Goal: Obtain resource: Download file/media

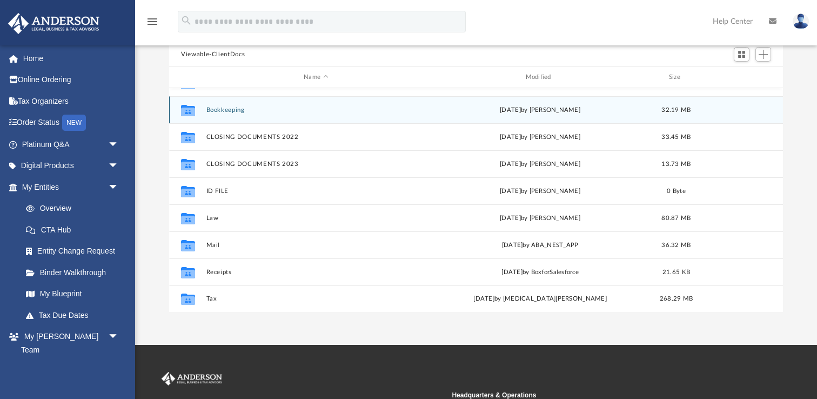
scroll to position [100, 0]
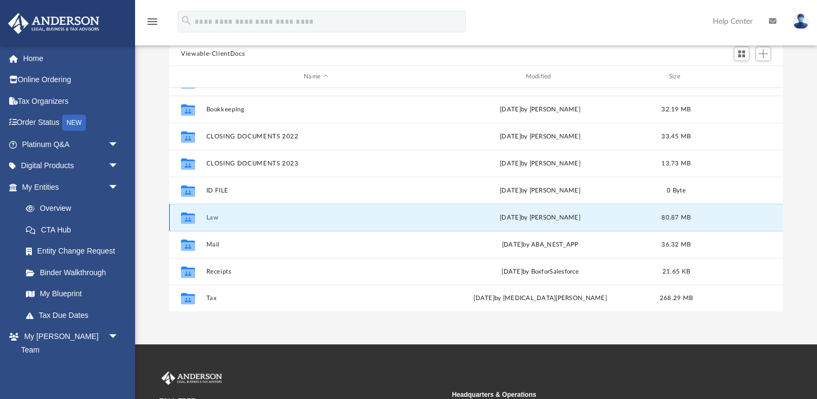
click at [217, 217] on button "Law" at bounding box center [315, 217] width 219 height 7
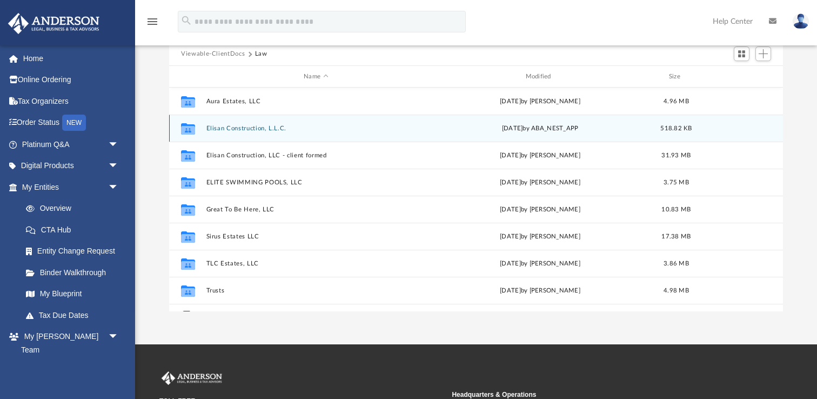
click at [241, 125] on button "Elisan Construction, L.L.C." at bounding box center [315, 128] width 219 height 7
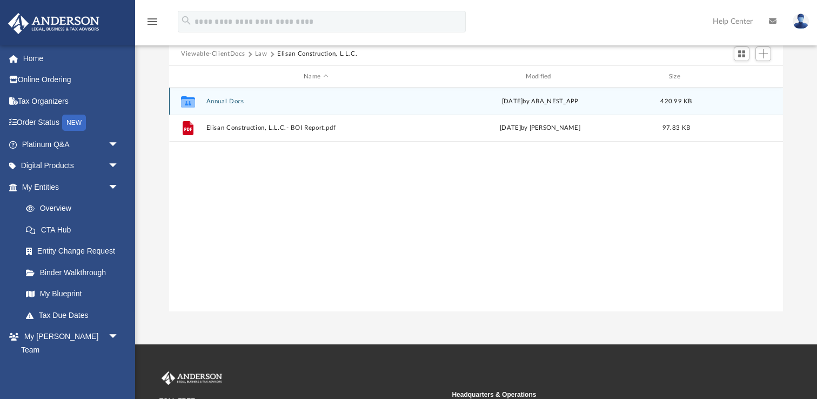
click at [232, 98] on button "Annual Docs" at bounding box center [315, 101] width 219 height 7
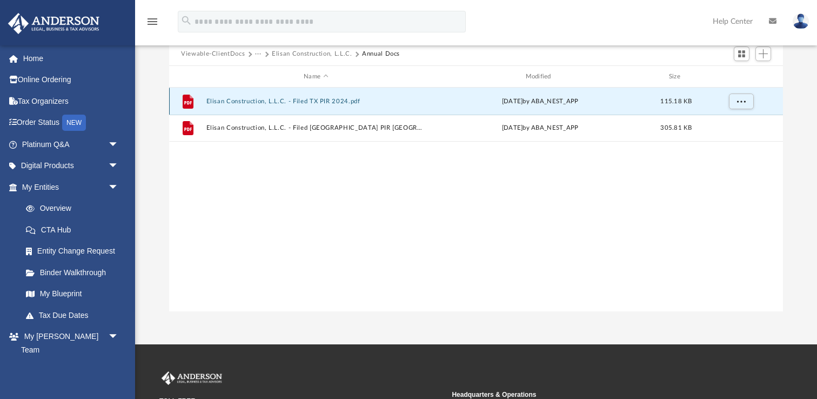
click at [245, 100] on button "Elisan Construction, L.L.C. - Filed TX PIR 2024.pdf" at bounding box center [315, 101] width 219 height 7
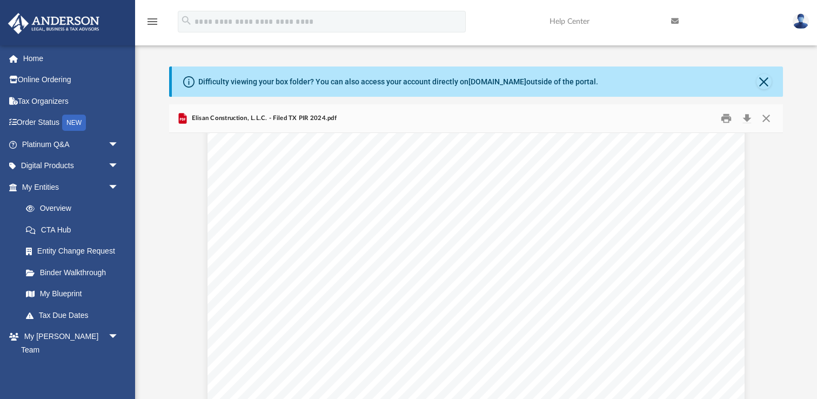
scroll to position [896, 0]
click at [763, 81] on button "Close" at bounding box center [763, 81] width 15 height 15
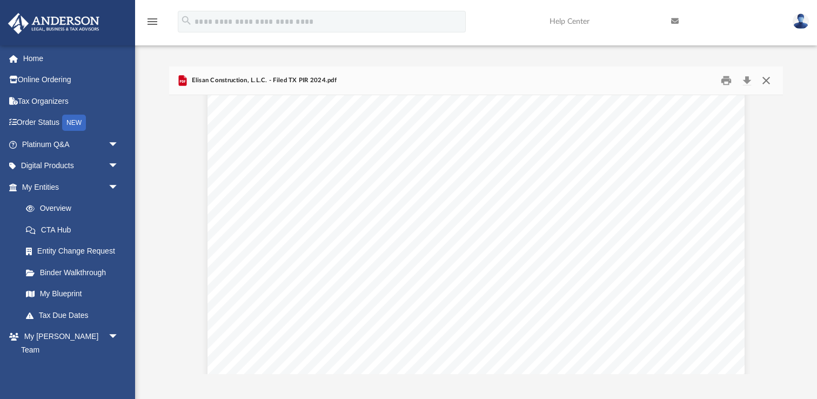
click at [765, 80] on button "Close" at bounding box center [765, 80] width 19 height 17
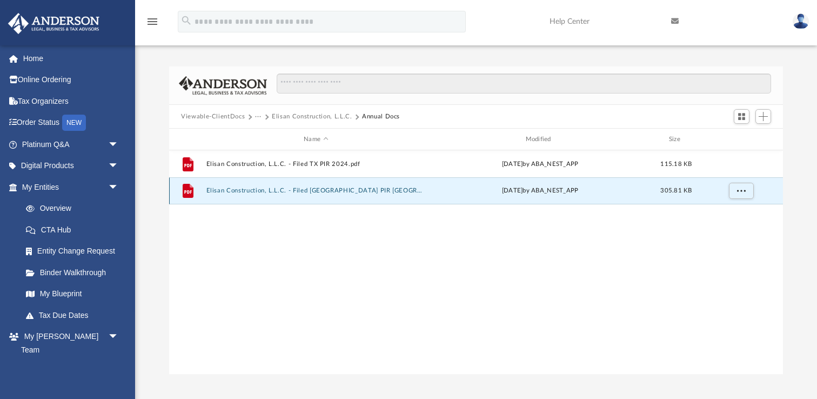
click at [331, 189] on button "Elisan Construction, L.L.C. - Filed TX PIR TX 2025.pdf" at bounding box center [315, 190] width 219 height 7
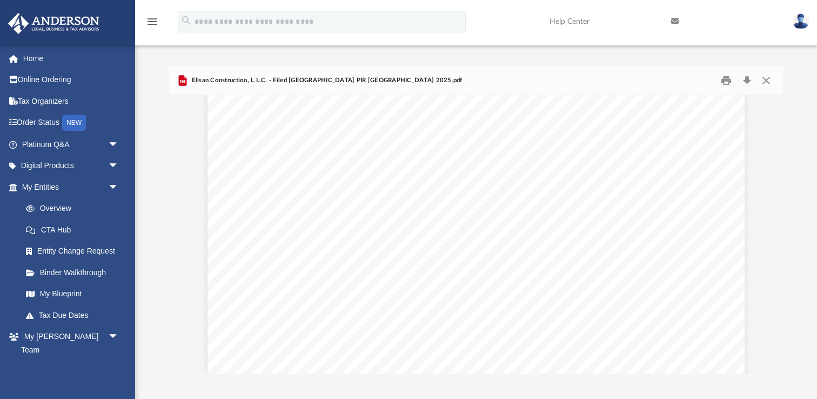
scroll to position [2046, 0]
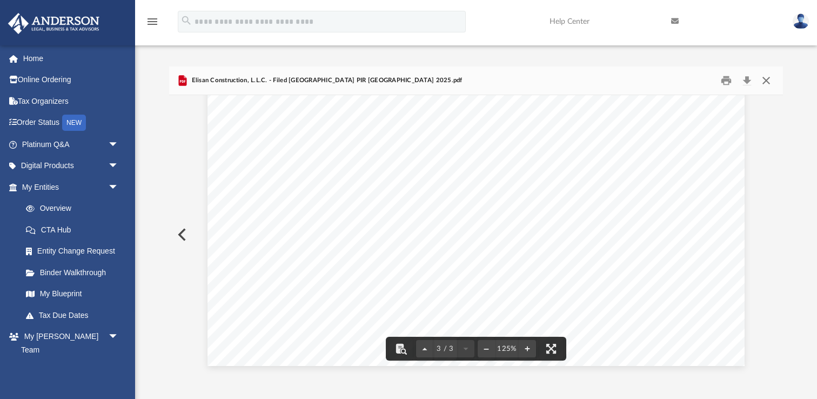
click at [764, 80] on button "Close" at bounding box center [765, 80] width 19 height 17
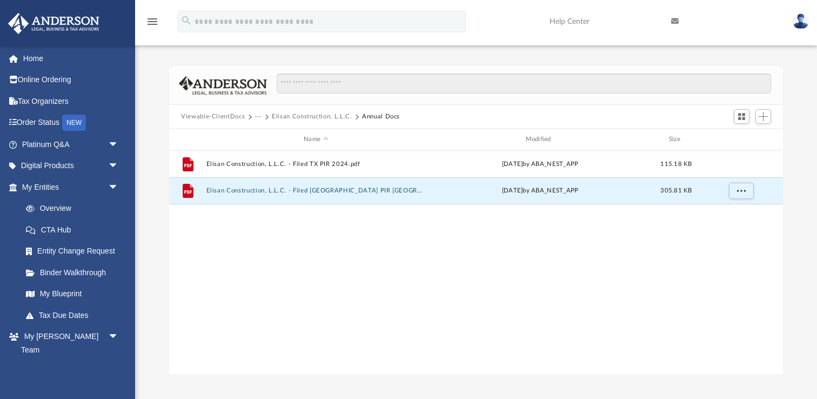
click at [296, 113] on button "Elisan Construction, L.L.C." at bounding box center [312, 117] width 80 height 10
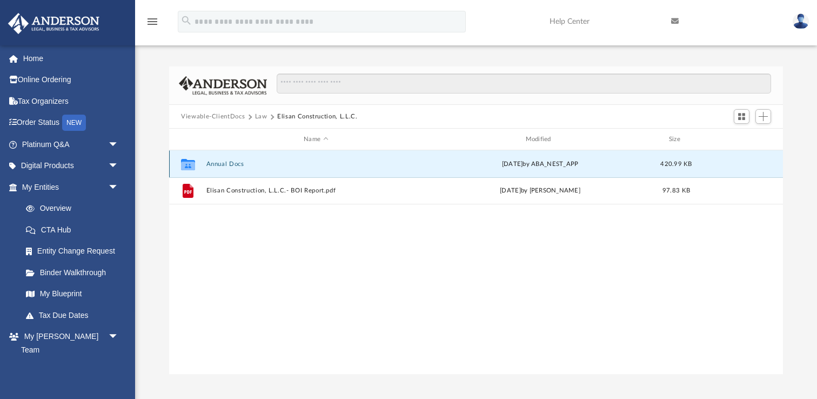
click at [239, 164] on button "Annual Docs" at bounding box center [315, 163] width 219 height 7
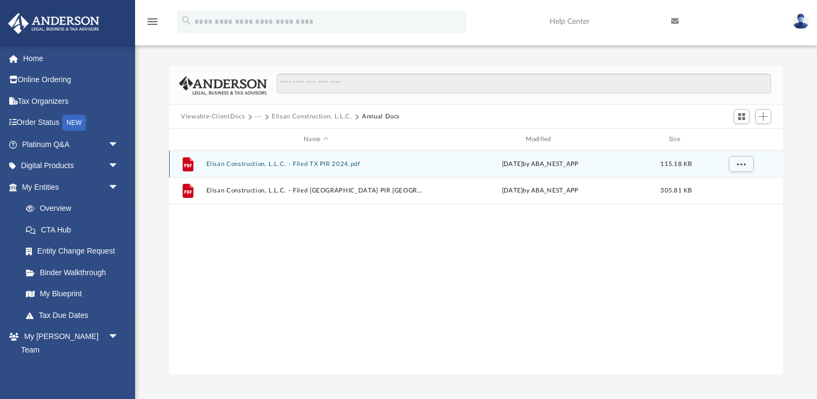
click at [239, 164] on button "Elisan Construction, L.L.C. - Filed TX PIR 2024.pdf" at bounding box center [315, 163] width 219 height 7
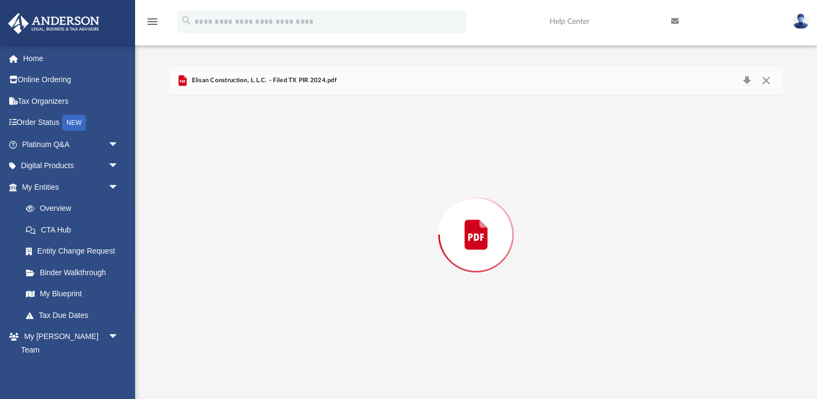
scroll to position [775, 0]
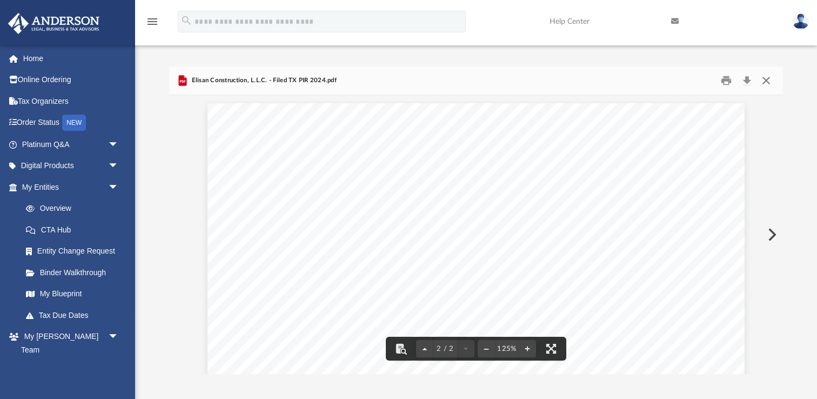
click at [766, 76] on button "Close" at bounding box center [765, 80] width 19 height 17
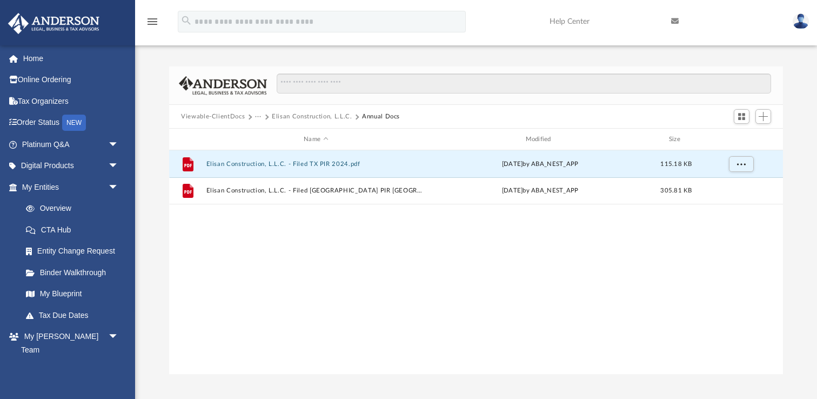
click at [236, 115] on button "Viewable-ClientDocs" at bounding box center [213, 117] width 64 height 10
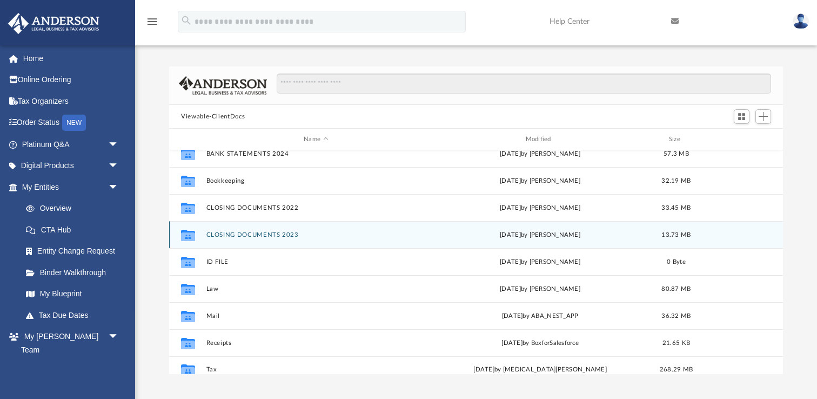
scroll to position [73, 0]
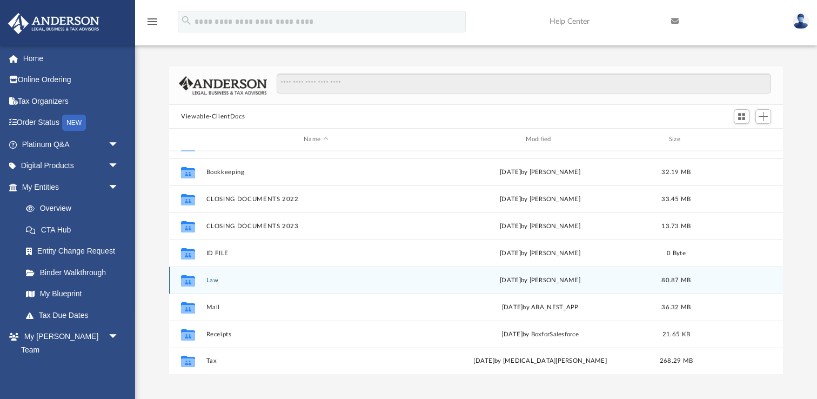
click at [218, 281] on button "Law" at bounding box center [315, 280] width 219 height 7
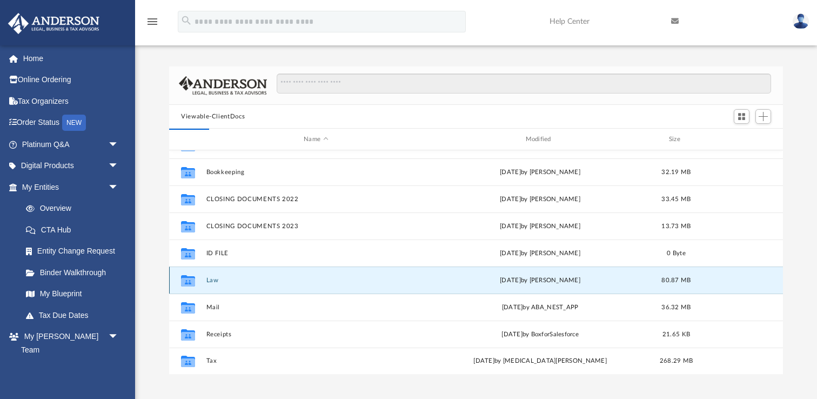
scroll to position [0, 0]
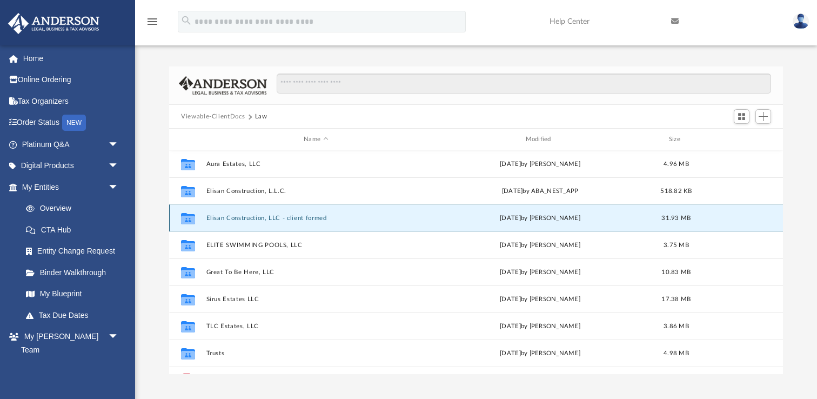
click at [239, 220] on button "Elisan Construction, LLC - client formed" at bounding box center [315, 217] width 219 height 7
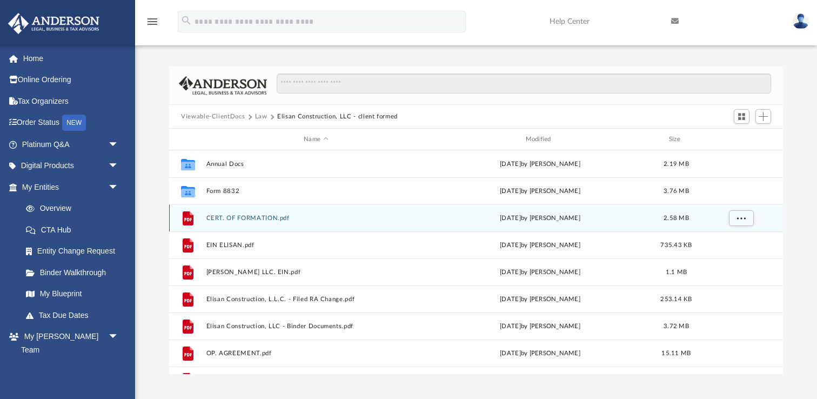
click at [240, 216] on button "CERT. OF FORMATION.pdf" at bounding box center [315, 217] width 219 height 7
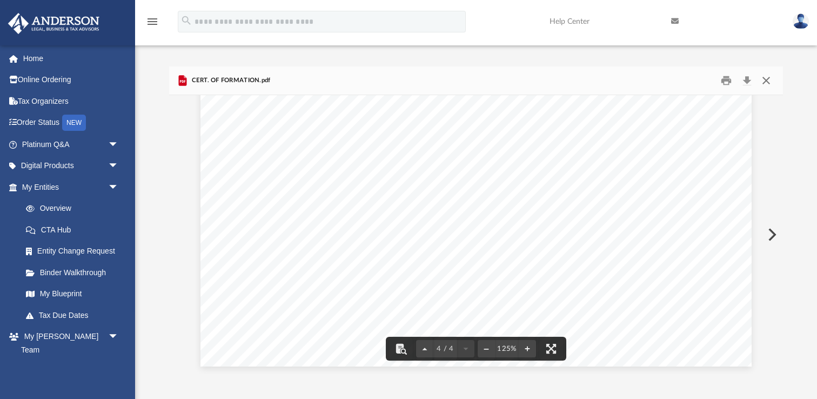
click at [764, 78] on button "Close" at bounding box center [765, 80] width 19 height 17
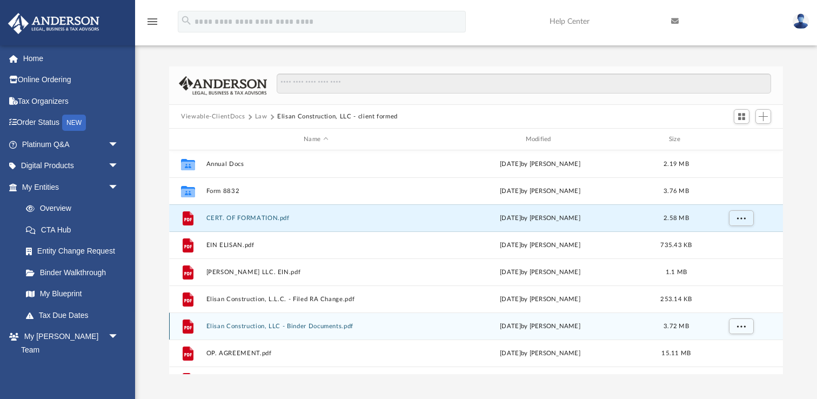
click at [240, 324] on button "Elisan Construction, LLC - Binder Documents.pdf" at bounding box center [315, 325] width 219 height 7
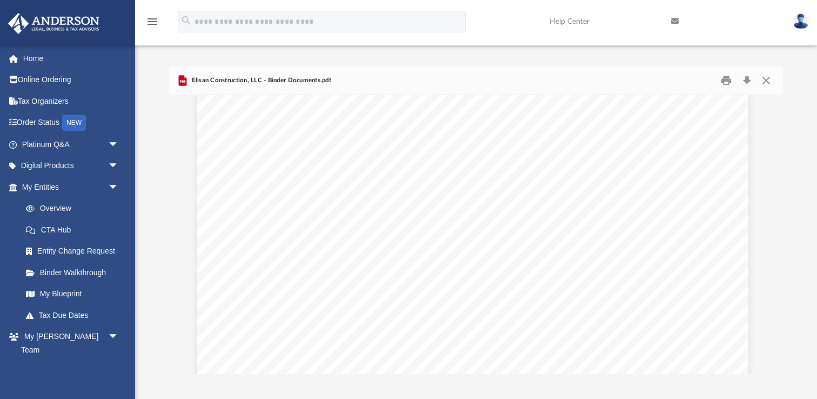
scroll to position [50412, 3]
click at [46, 164] on link "Digital Products arrow_drop_down" at bounding box center [71, 166] width 127 height 22
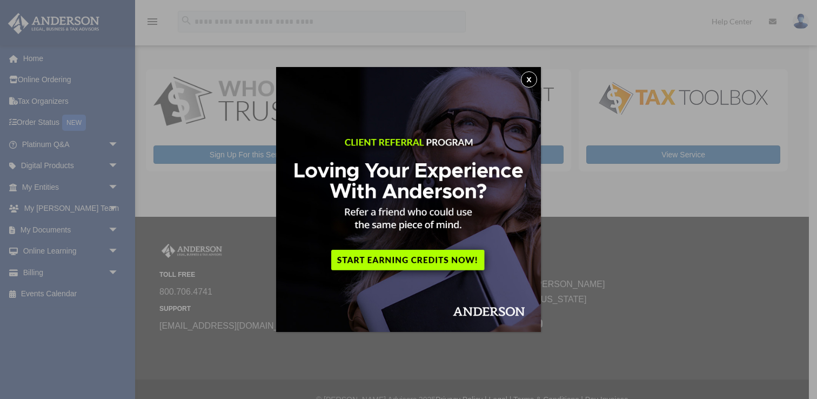
click at [530, 80] on button "x" at bounding box center [529, 79] width 16 height 16
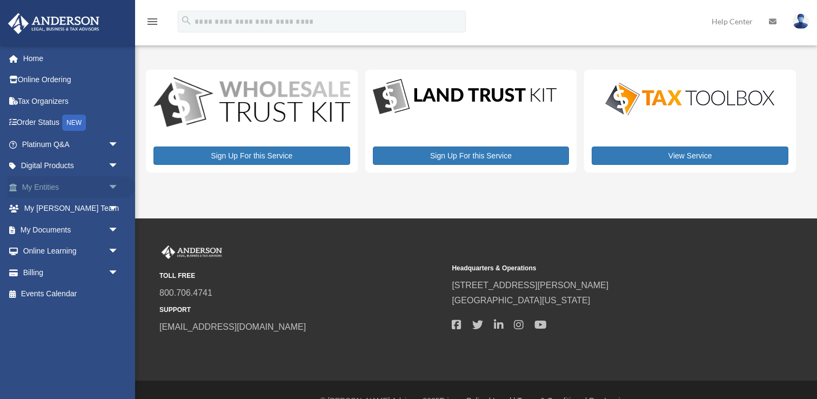
click at [113, 185] on span "arrow_drop_down" at bounding box center [119, 187] width 22 height 22
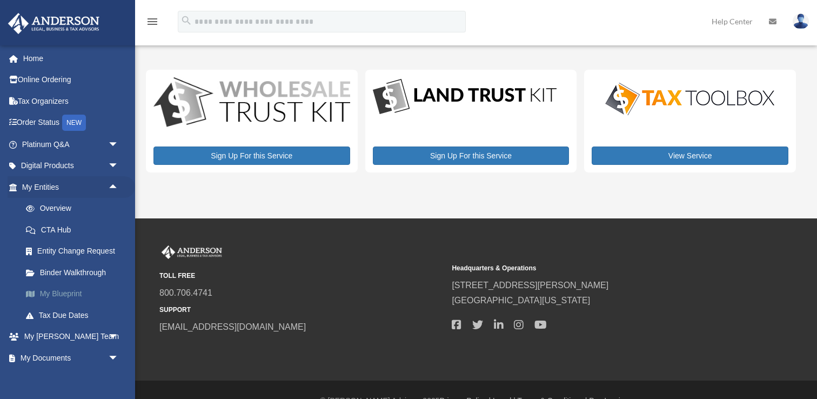
click at [69, 293] on link "My Blueprint" at bounding box center [75, 294] width 120 height 22
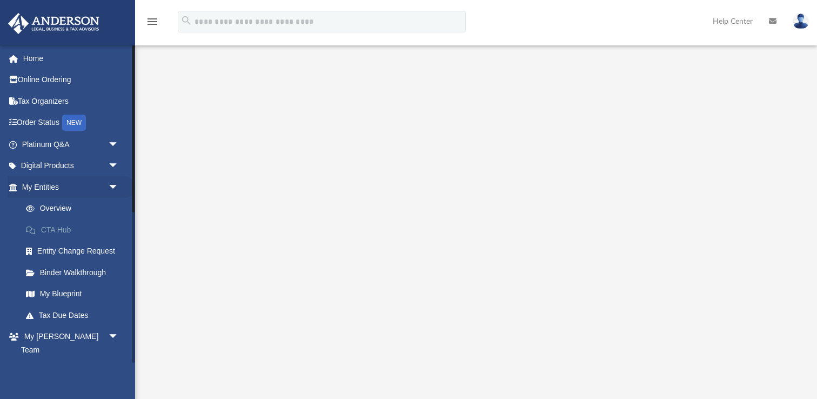
click at [67, 230] on link "CTA Hub" at bounding box center [75, 230] width 120 height 22
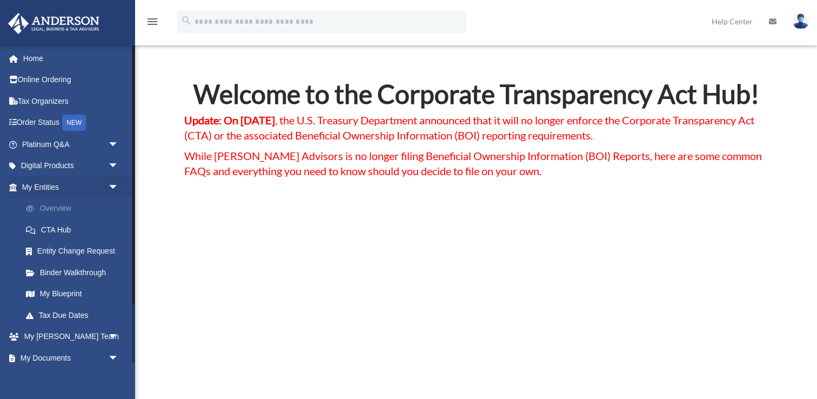
click at [65, 207] on link "Overview" at bounding box center [75, 209] width 120 height 22
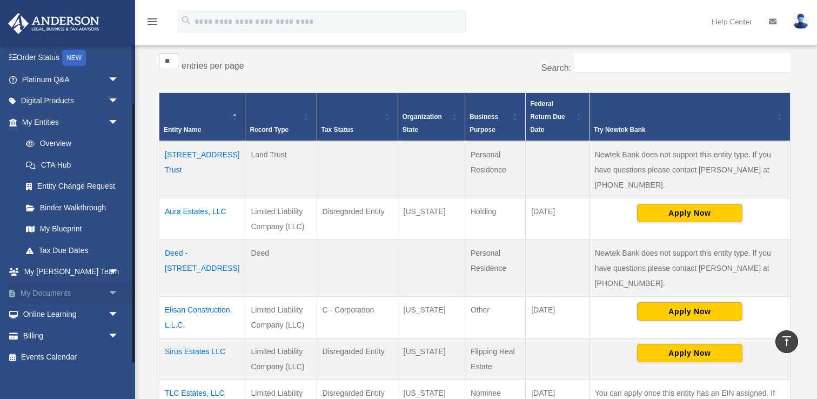
scroll to position [72, 0]
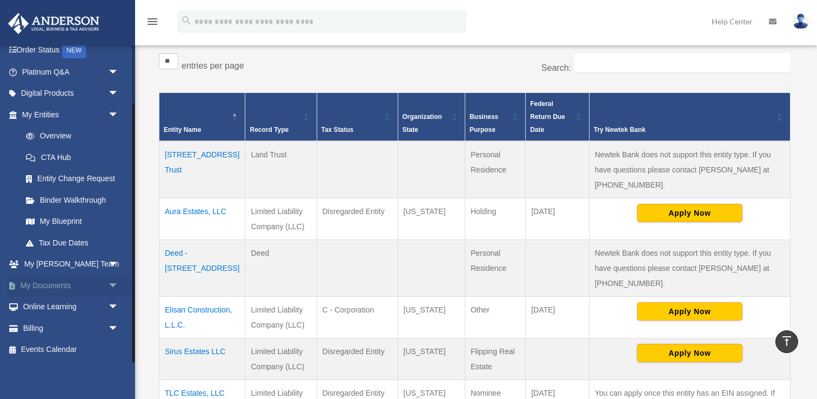
click at [112, 285] on span "arrow_drop_down" at bounding box center [119, 285] width 22 height 22
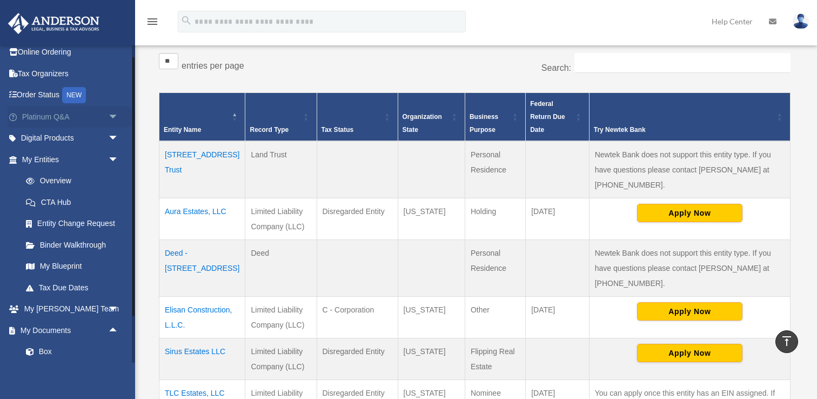
scroll to position [0, 0]
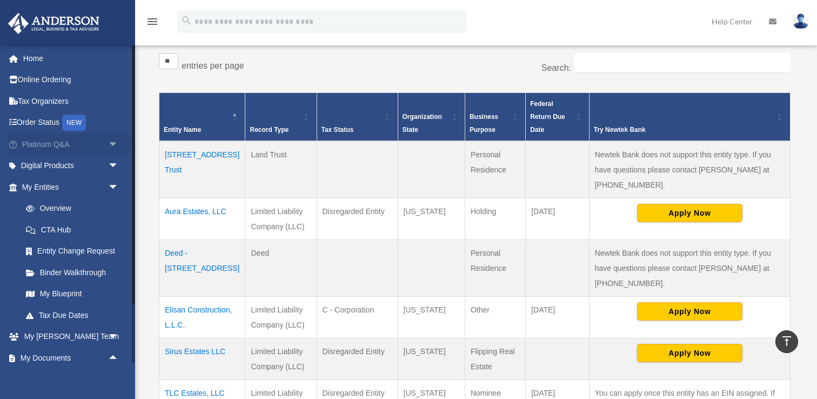
click at [55, 144] on link "Platinum Q&A arrow_drop_down" at bounding box center [71, 144] width 127 height 22
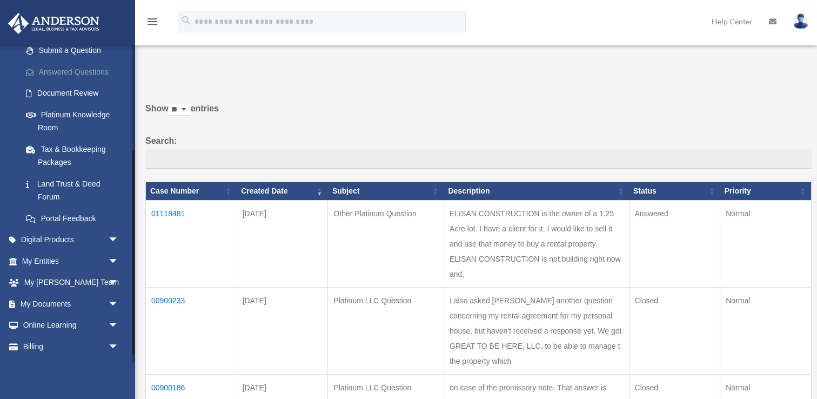
scroll to position [176, 0]
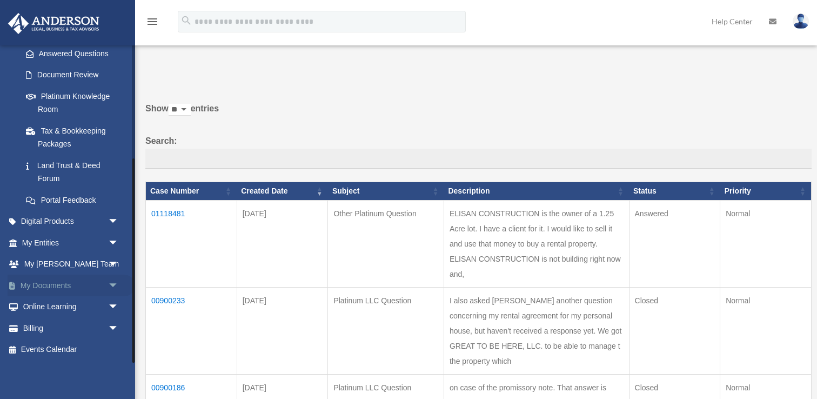
click at [112, 284] on span "arrow_drop_down" at bounding box center [119, 285] width 22 height 22
click at [48, 301] on link "Box" at bounding box center [75, 307] width 120 height 22
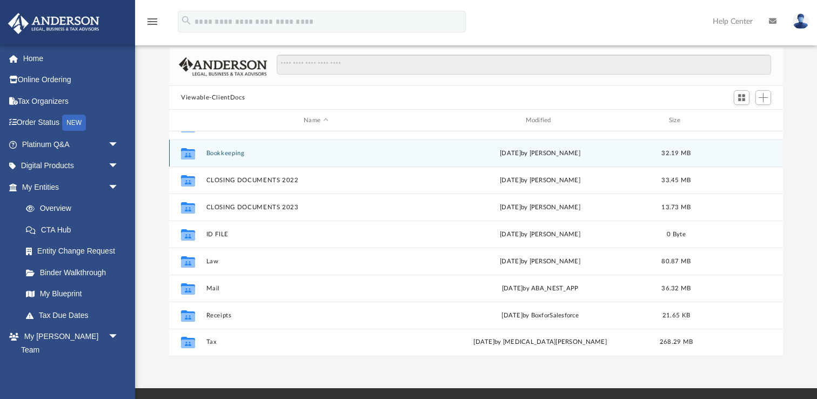
scroll to position [63, 0]
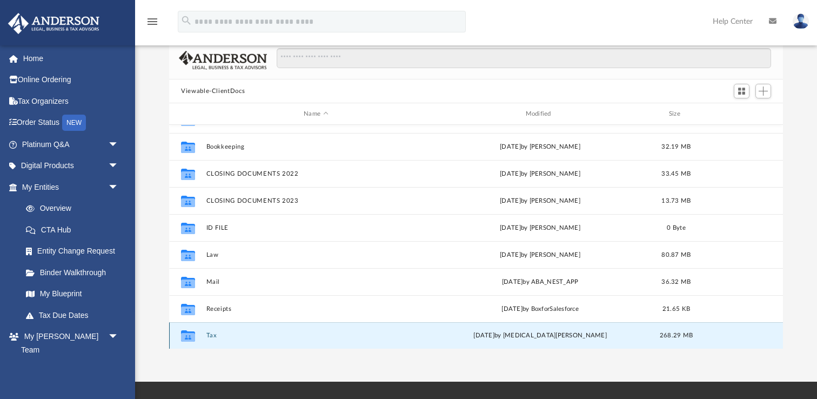
click at [208, 335] on button "Tax" at bounding box center [315, 335] width 219 height 7
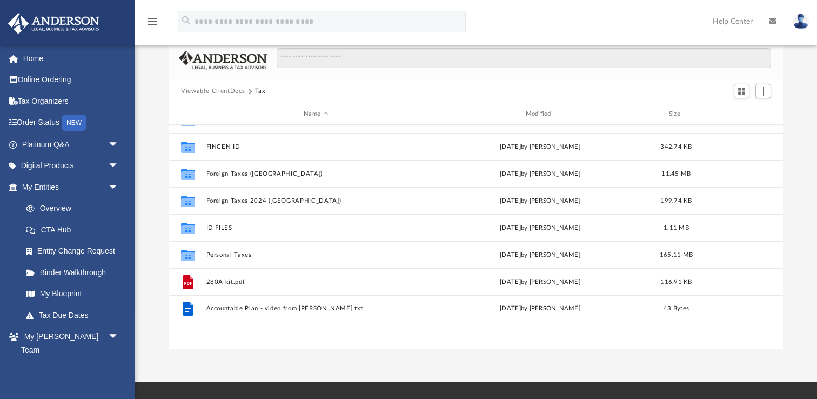
scroll to position [0, 0]
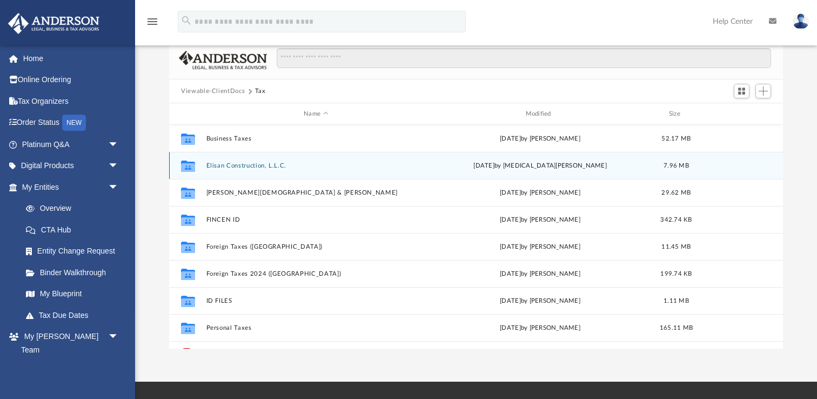
click at [251, 165] on button "Elisan Construction, L.L.C." at bounding box center [315, 165] width 219 height 7
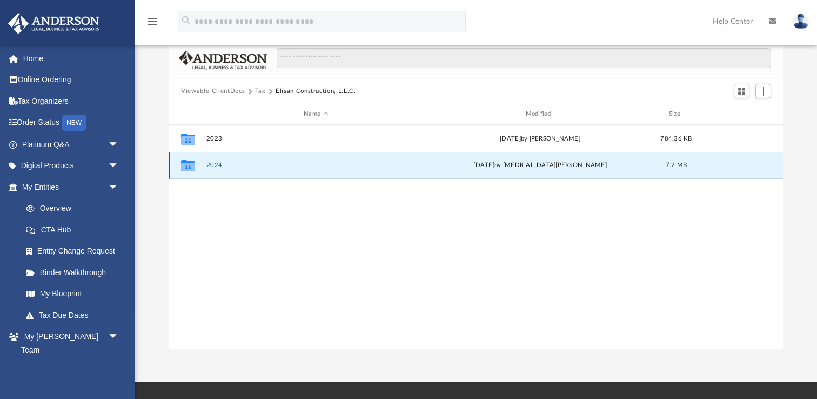
click at [212, 163] on button "2024" at bounding box center [315, 165] width 219 height 7
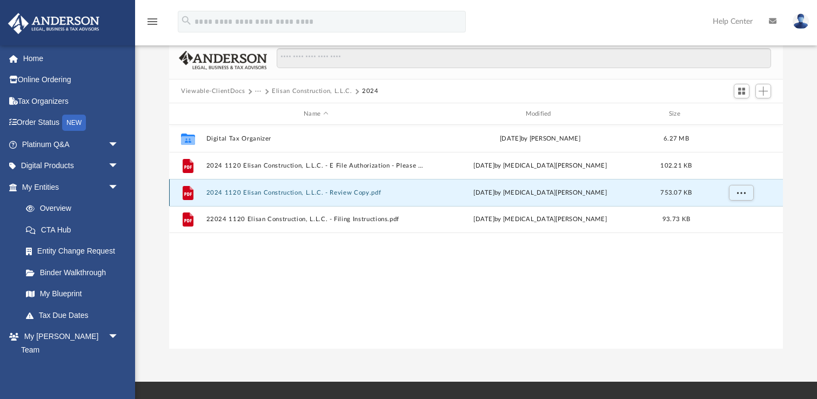
click at [222, 193] on button "2024 1120 Elisan Construction, L.L.C. - Review Copy.pdf" at bounding box center [315, 192] width 219 height 7
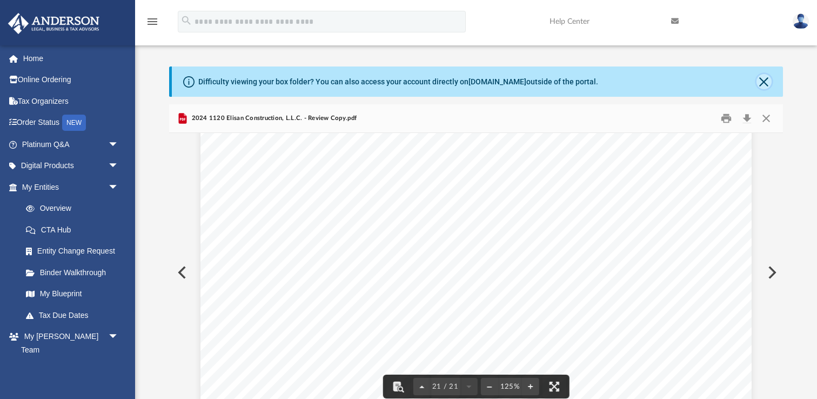
click at [766, 83] on button "Close" at bounding box center [763, 81] width 15 height 15
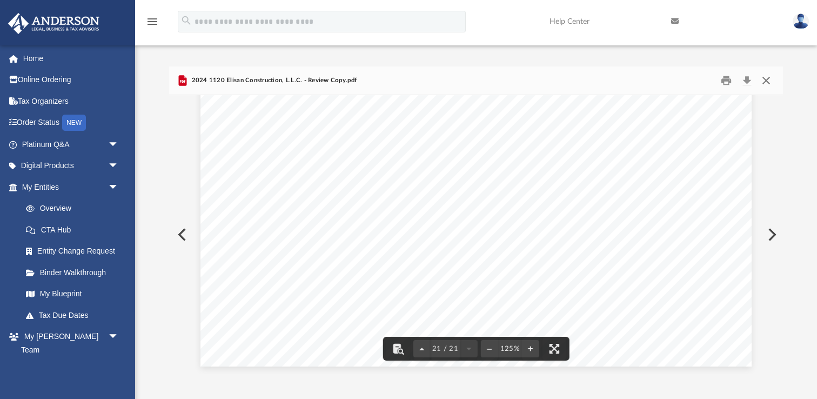
click at [766, 81] on button "Close" at bounding box center [765, 80] width 19 height 17
